Goal: Task Accomplishment & Management: Complete application form

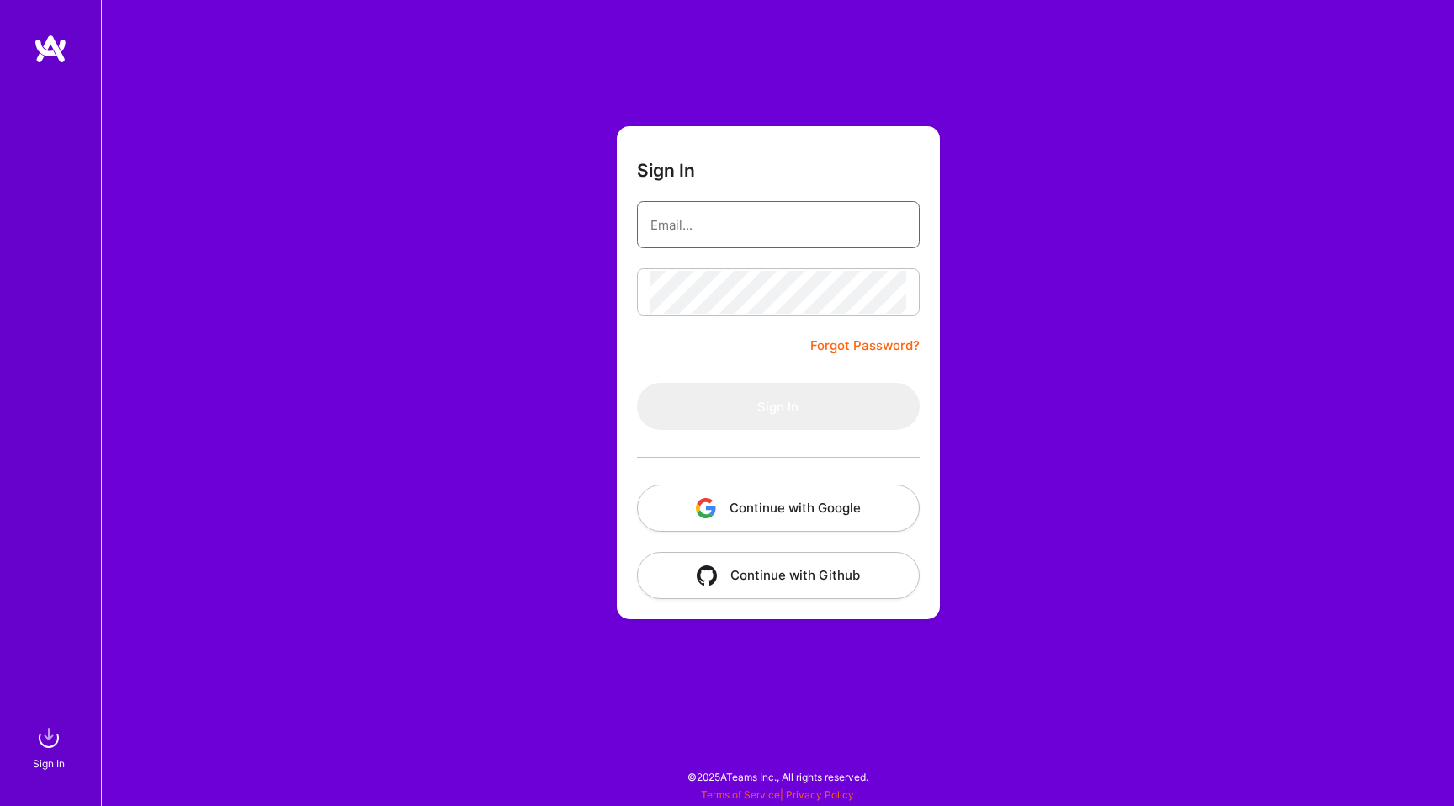
click at [687, 232] on input "email" at bounding box center [778, 225] width 256 height 43
type input "[EMAIL_ADDRESS][DOMAIN_NAME]"
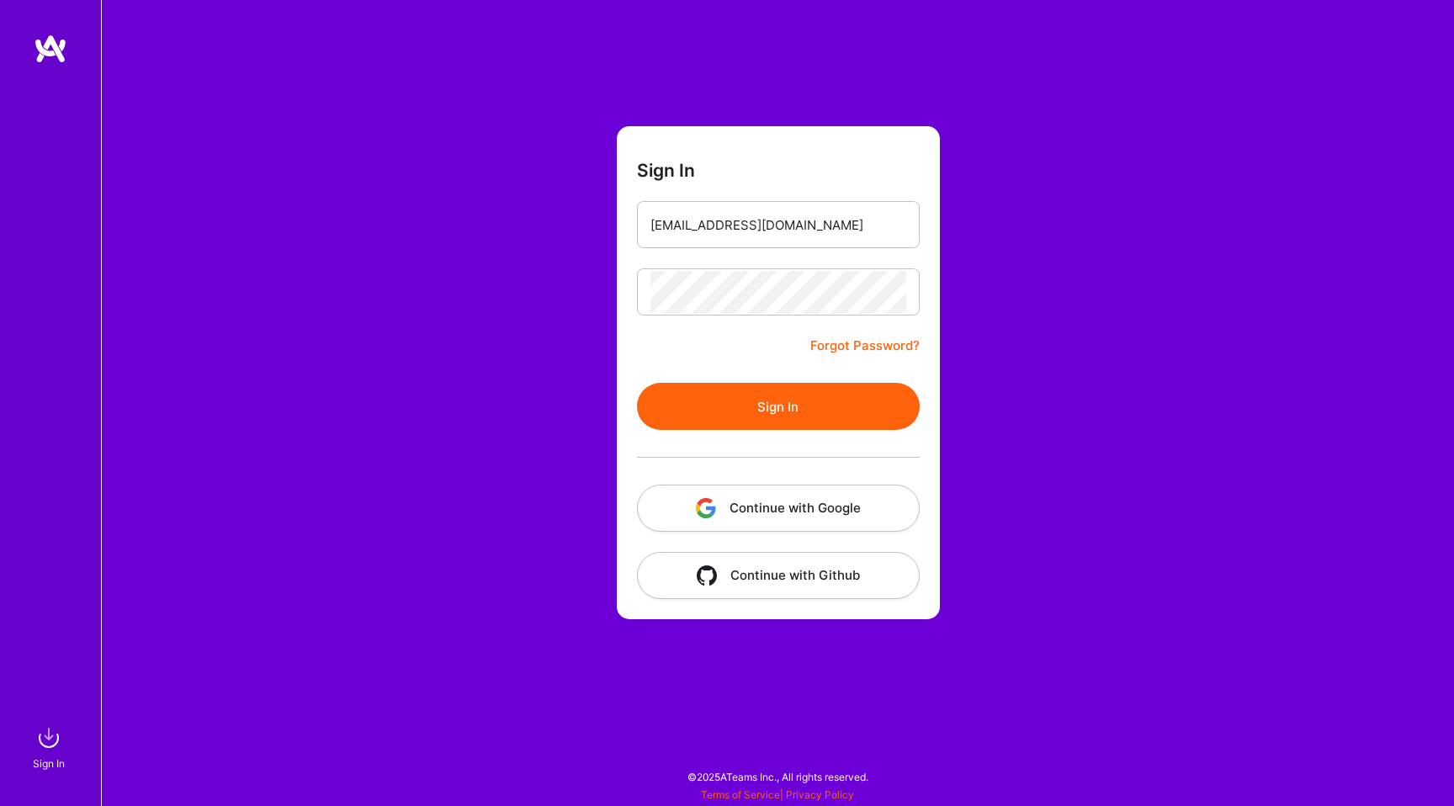
click at [784, 398] on button "Sign In" at bounding box center [778, 406] width 283 height 47
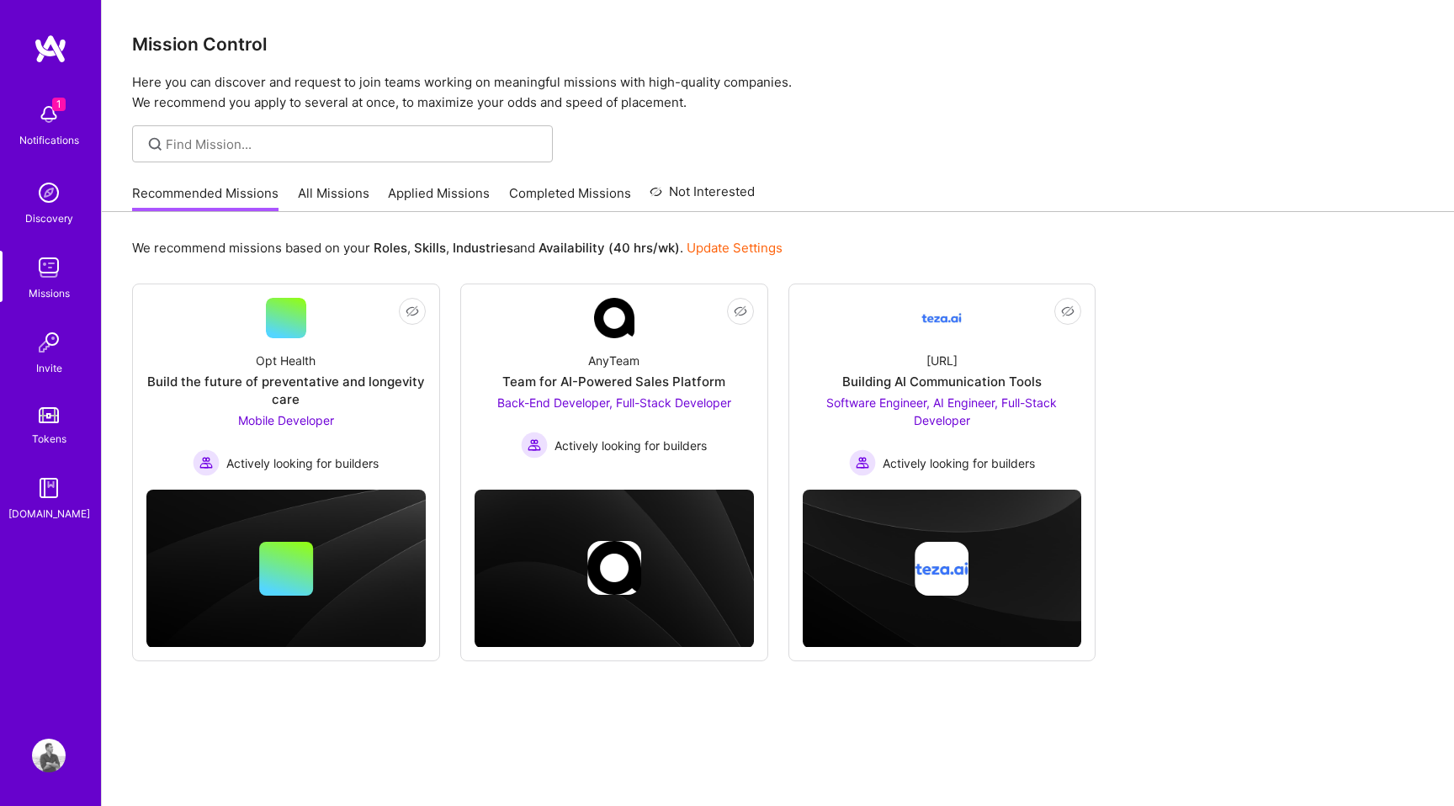
click at [55, 117] on img at bounding box center [49, 115] width 34 height 34
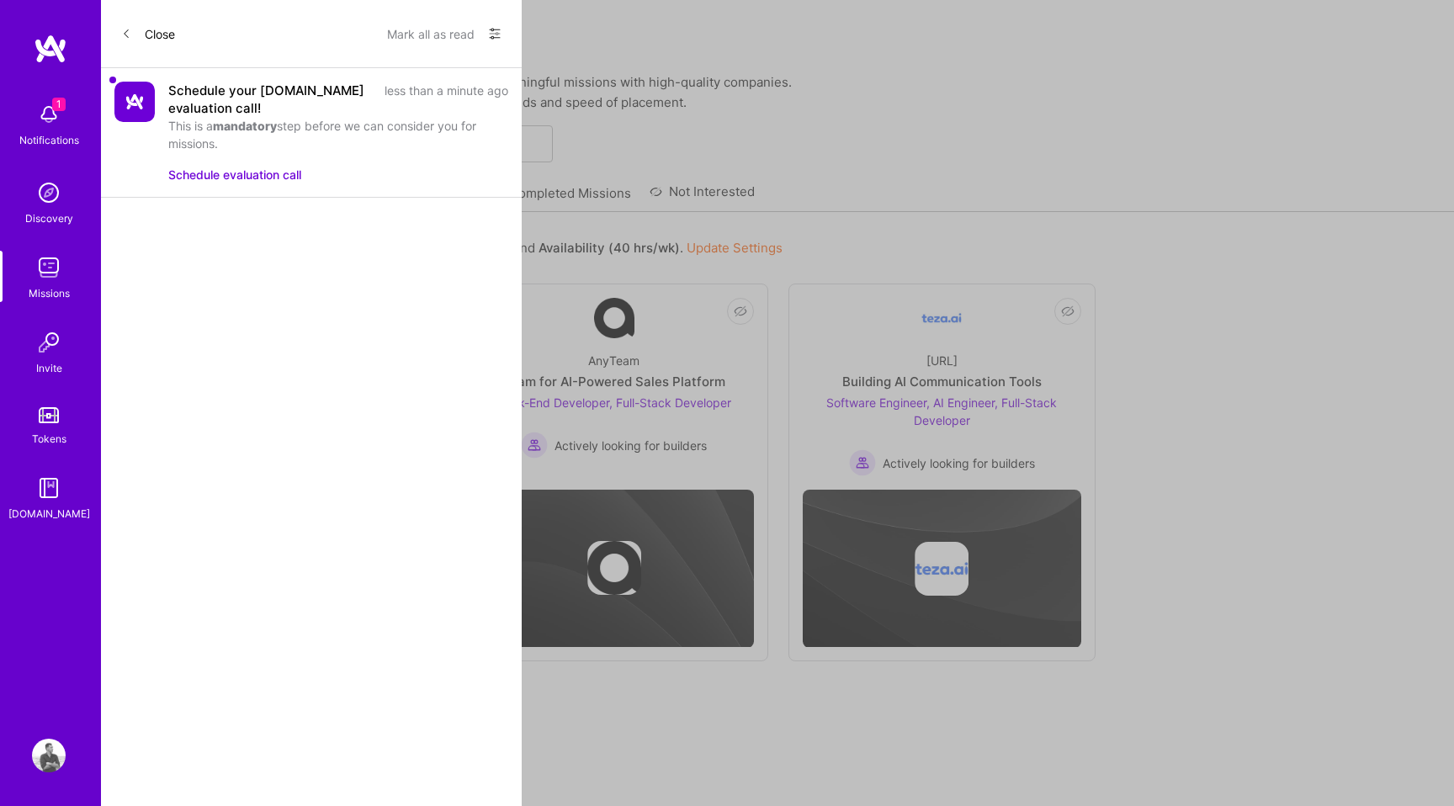
click at [252, 175] on button "Schedule evaluation call" at bounding box center [234, 175] width 133 height 18
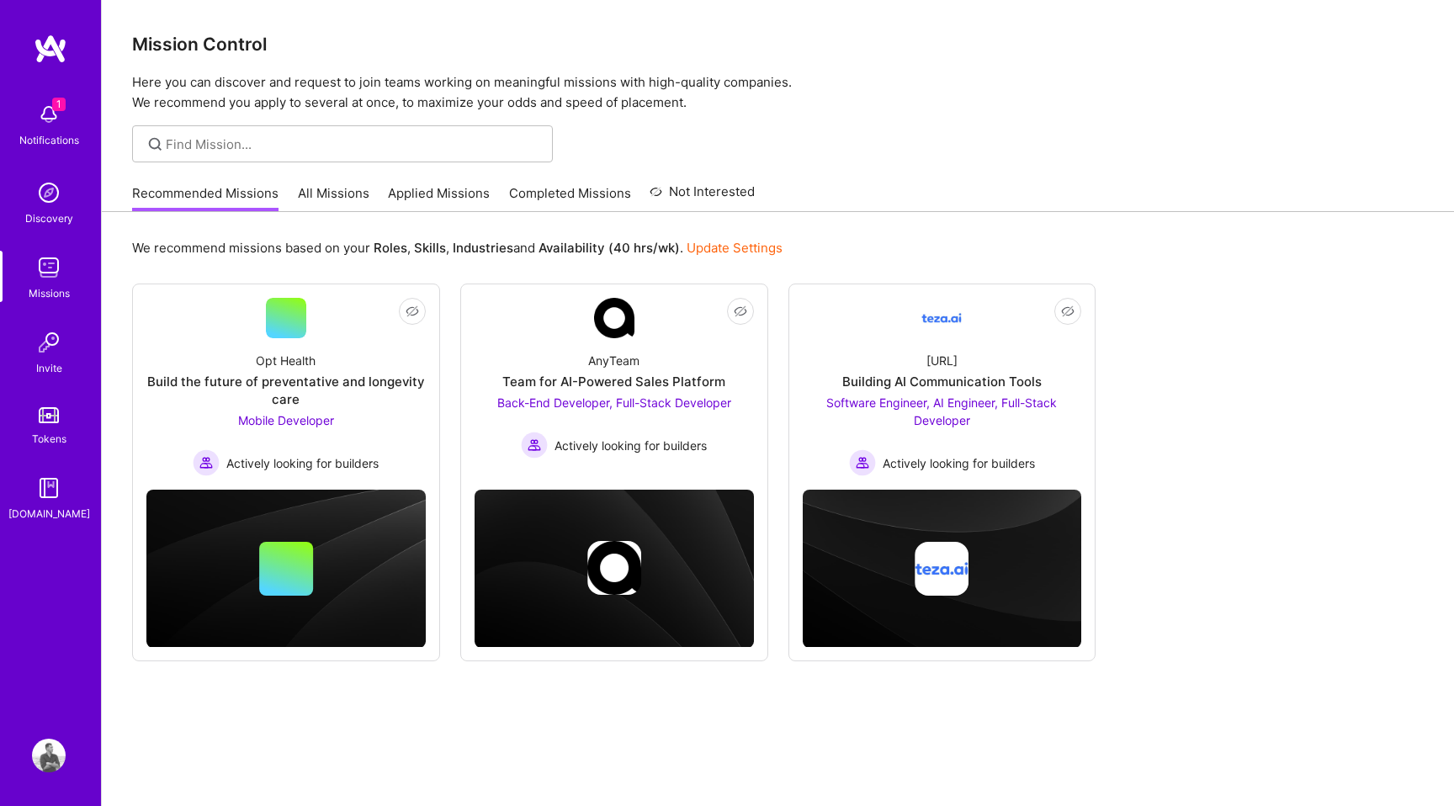
click at [771, 165] on div "1 1 Notifications Discovery Missions Invite Tokens A.Guide Profile Close Mark a…" at bounding box center [727, 424] width 1454 height 849
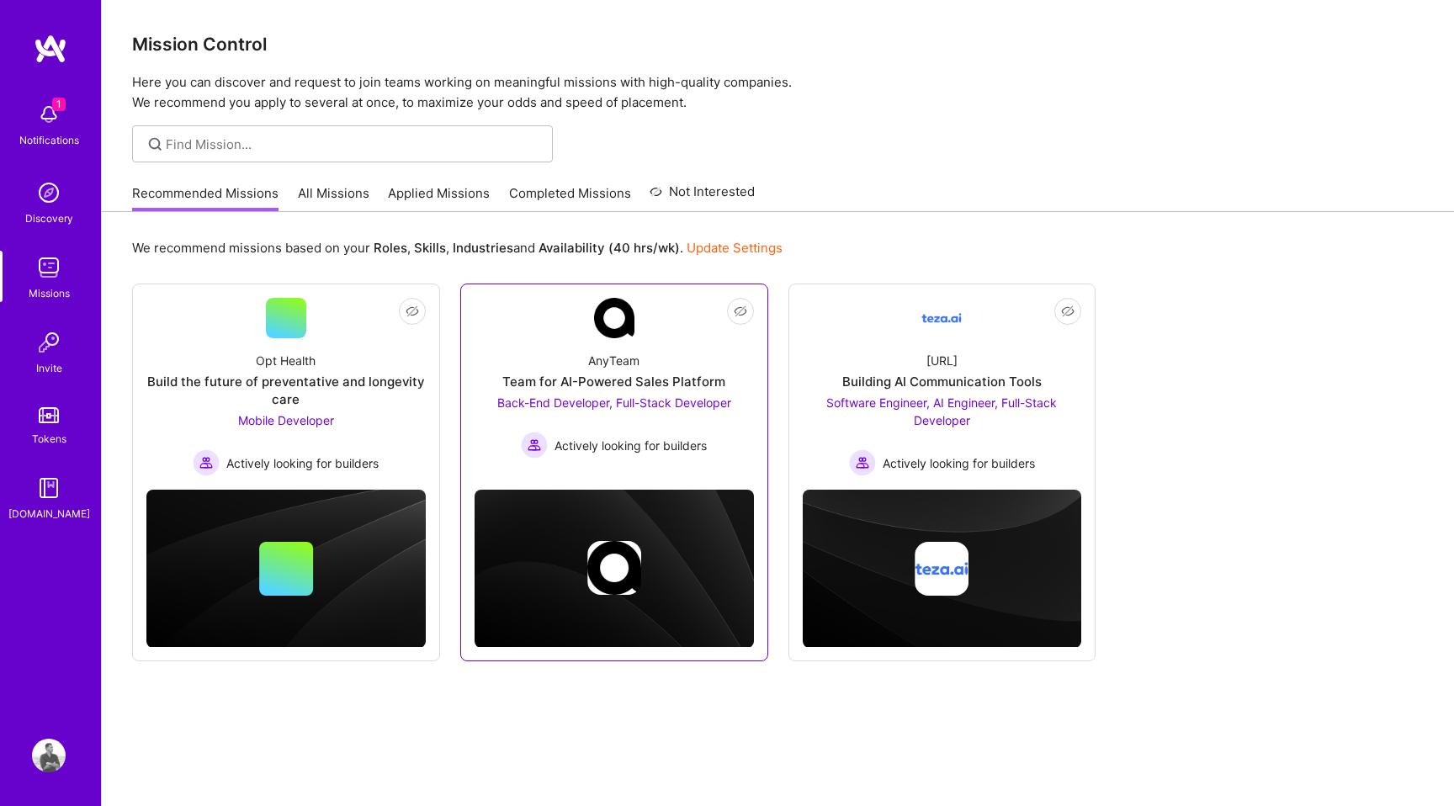
click at [622, 364] on div "AnyTeam" at bounding box center [613, 361] width 51 height 18
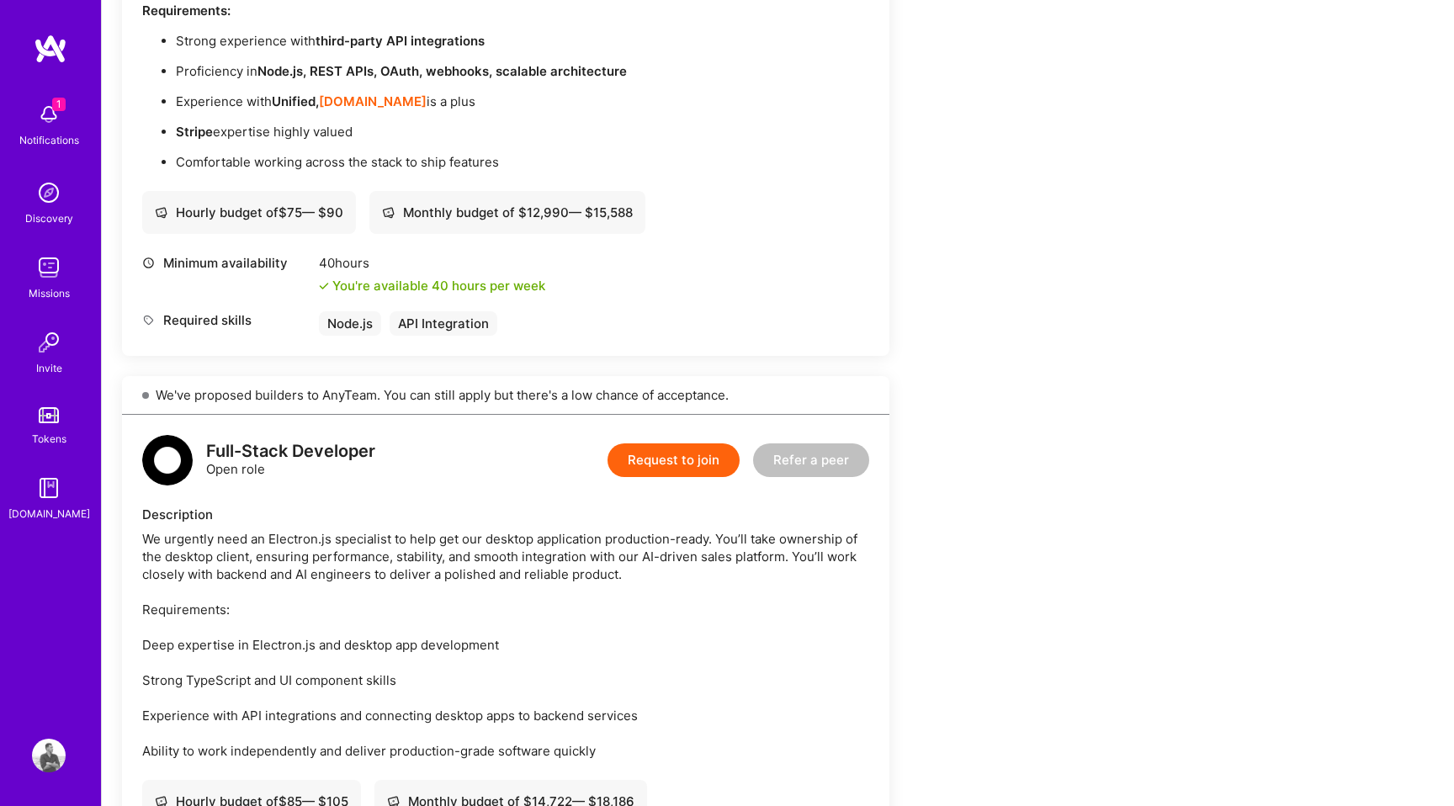
scroll to position [611, 0]
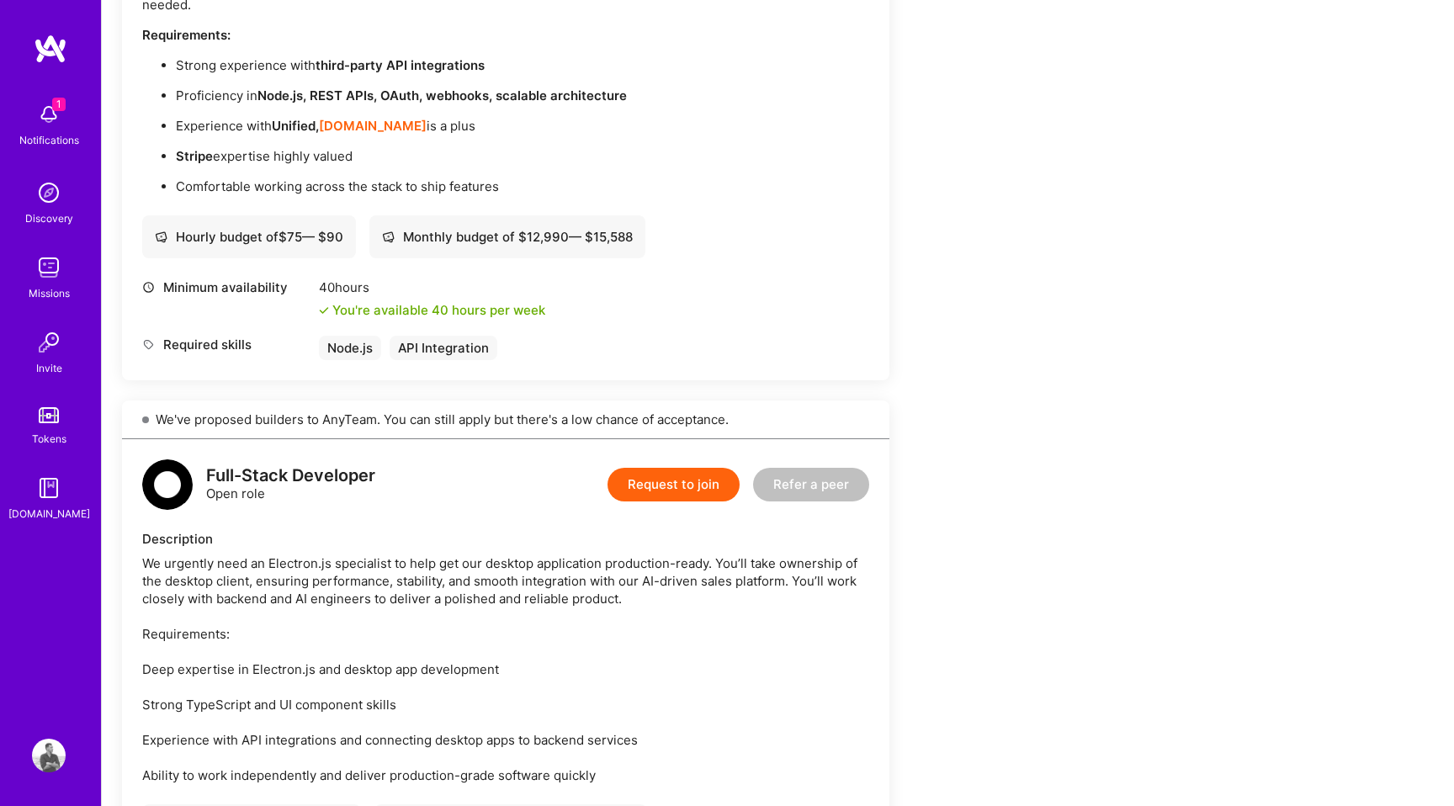
click at [656, 488] on button "Request to join" at bounding box center [674, 485] width 132 height 34
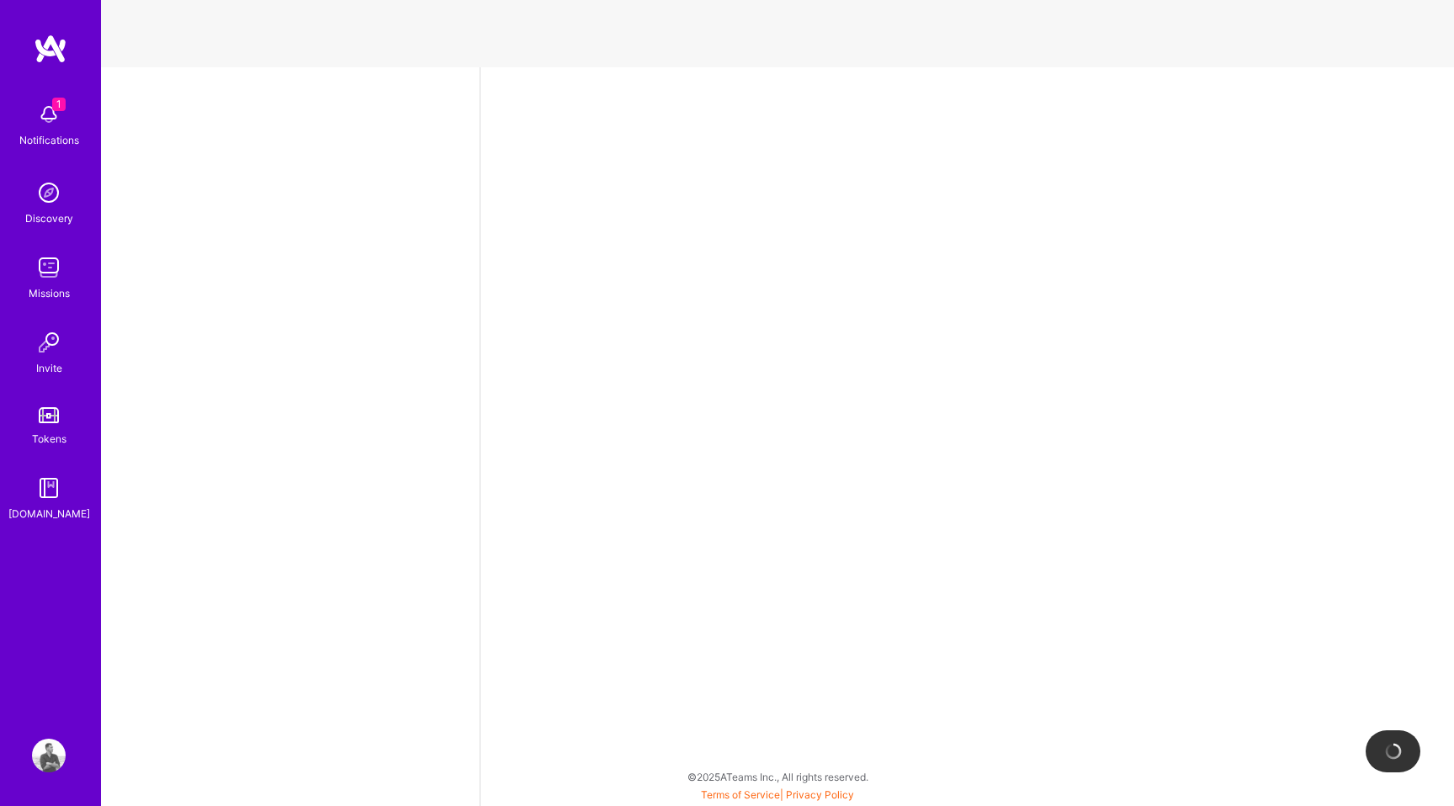
select select "UA"
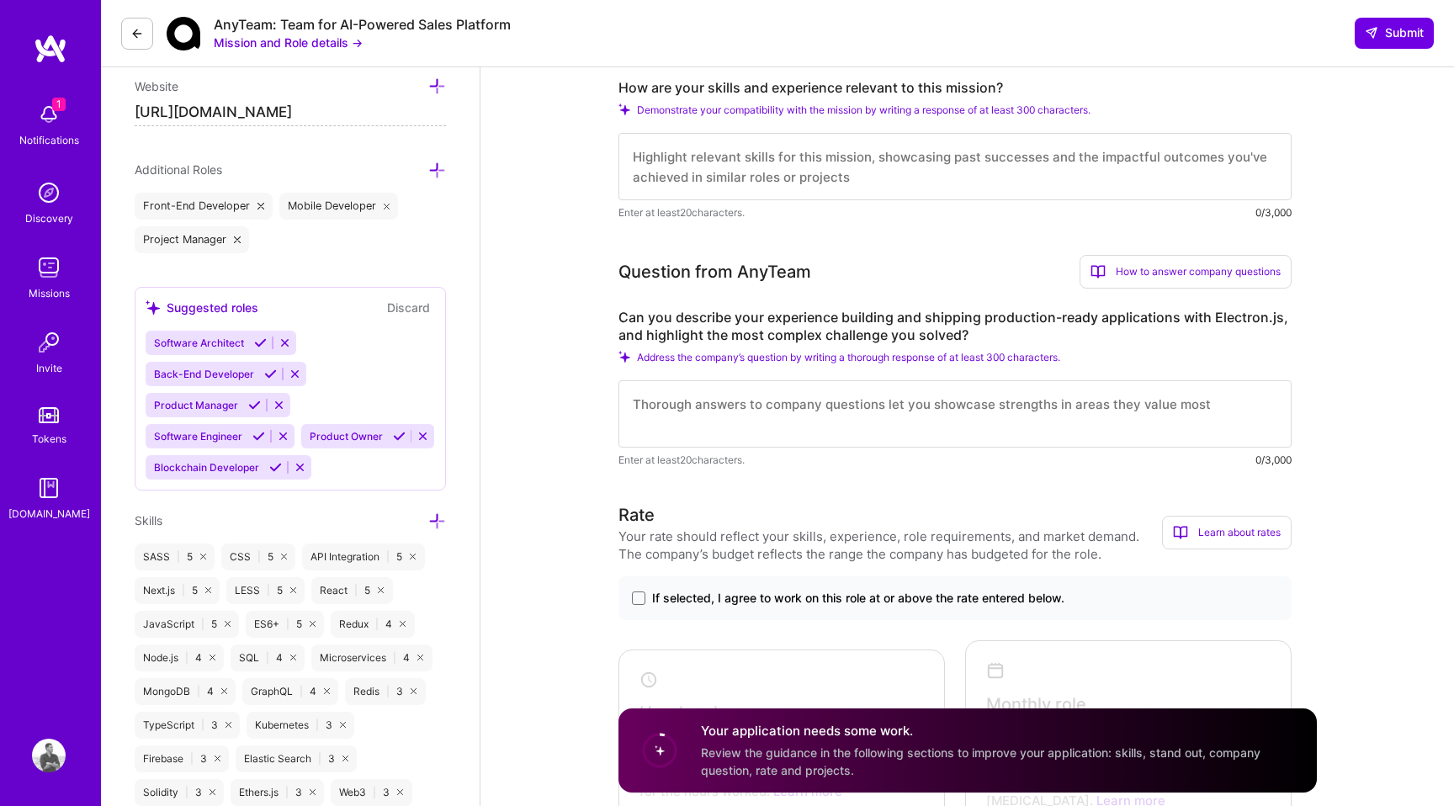
scroll to position [581, 0]
